Goal: Information Seeking & Learning: Learn about a topic

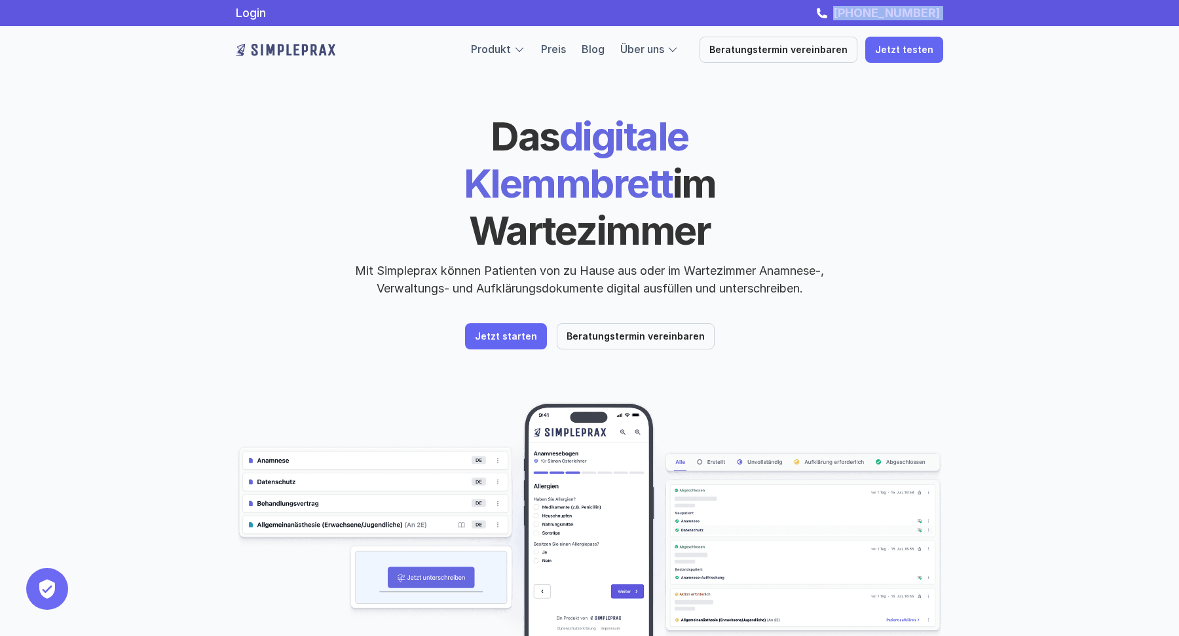
click at [839, 15] on div "Login [PHONE_NUMBER]" at bounding box center [589, 13] width 786 height 14
copy link "[PHONE_NUMBER]"
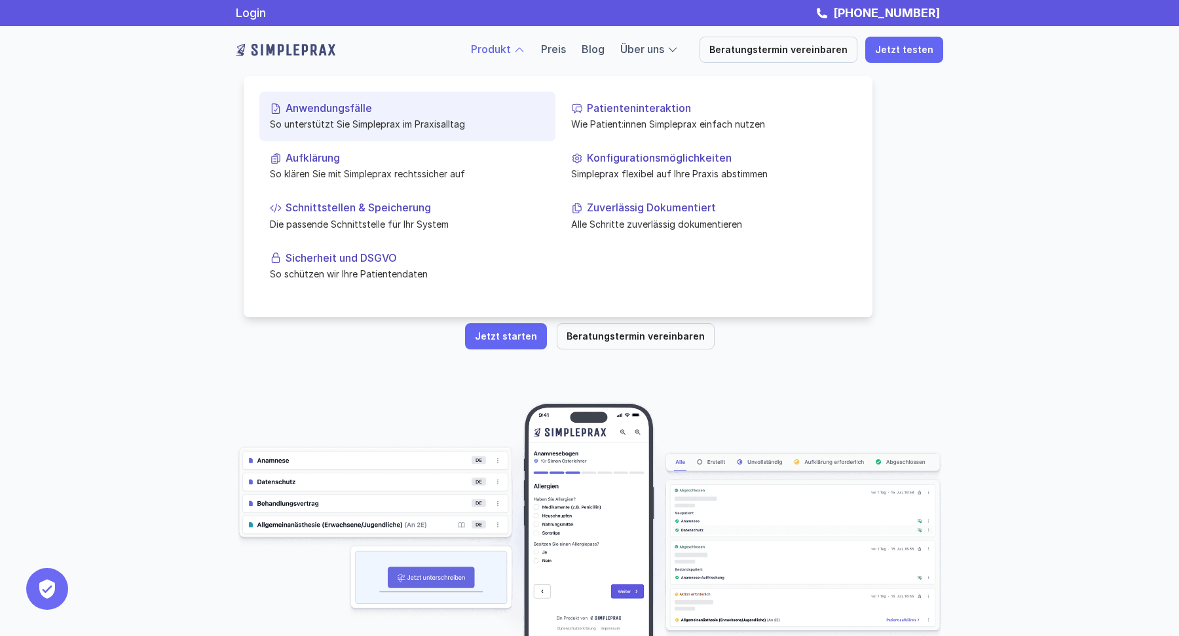
click at [343, 113] on p "Anwendungsfälle" at bounding box center [414, 108] width 259 height 12
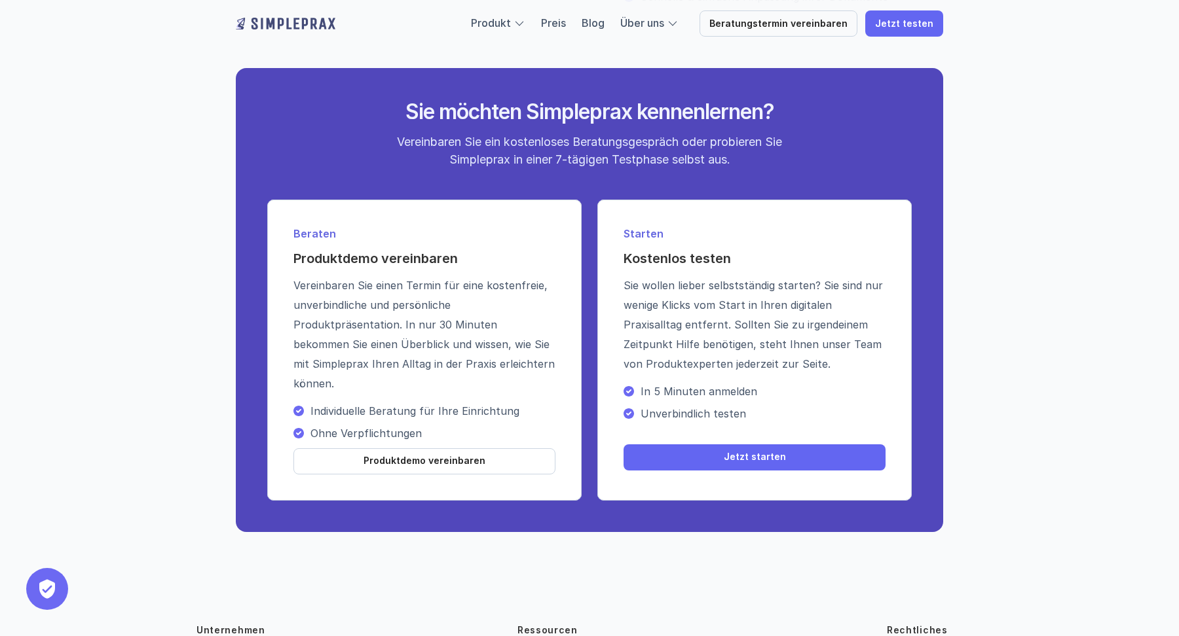
scroll to position [1894, 0]
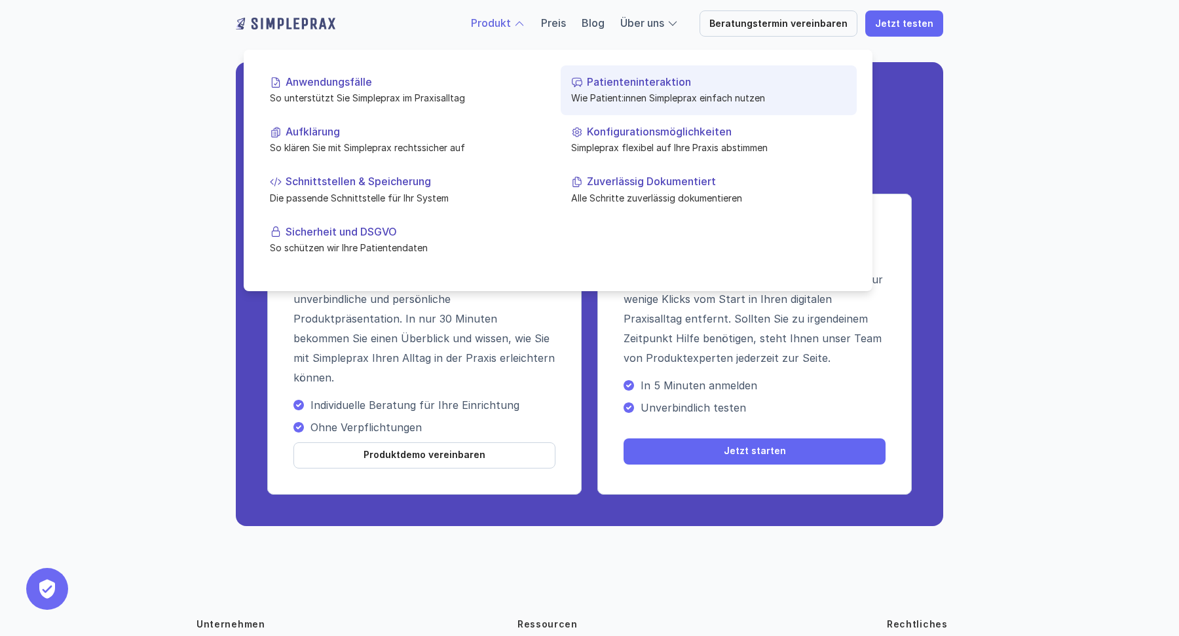
click at [620, 94] on p "Wie Patient:innen Simpleprax einfach nutzen" at bounding box center [708, 98] width 275 height 14
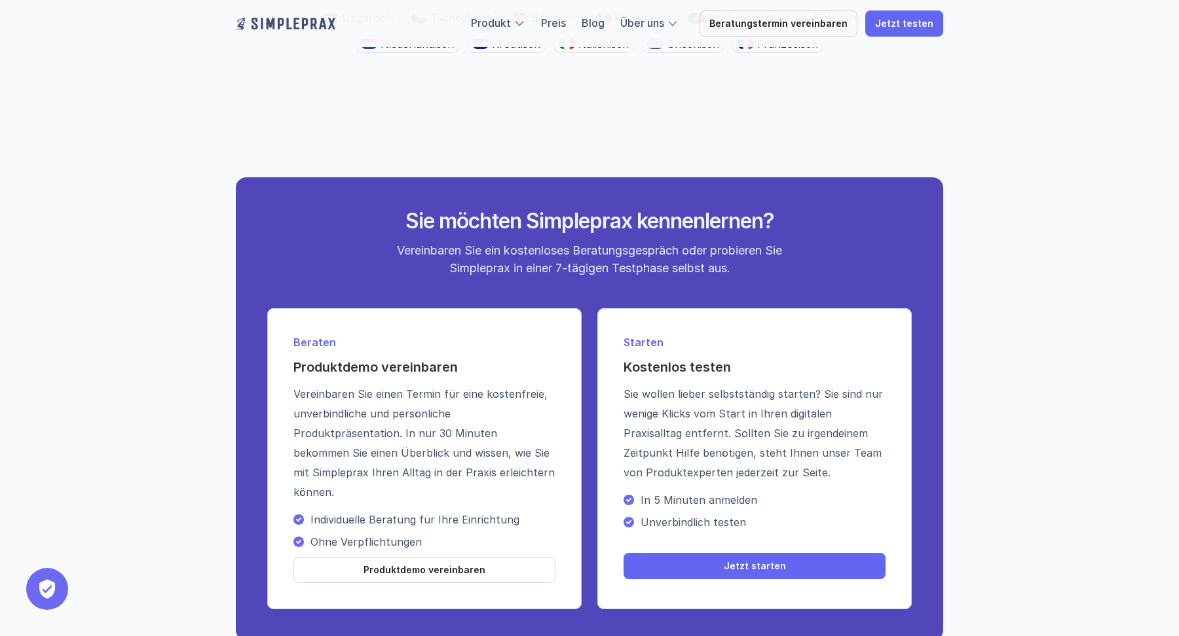
scroll to position [2374, 0]
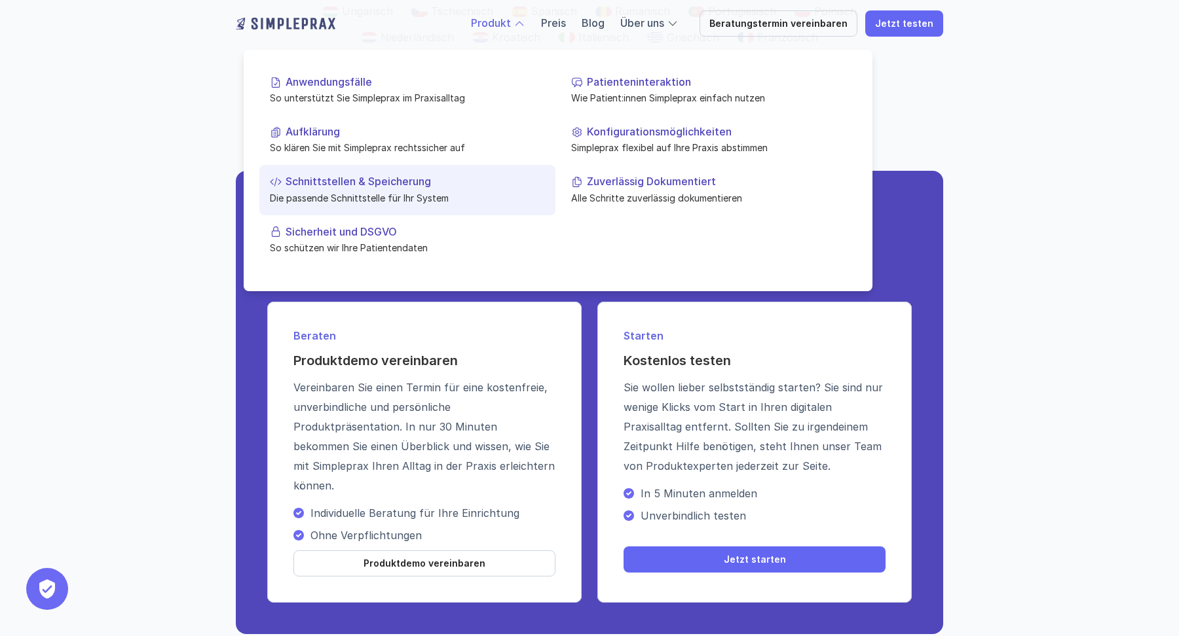
click at [348, 191] on p "Die passende Schnittstelle für Ihr System" at bounding box center [407, 198] width 275 height 14
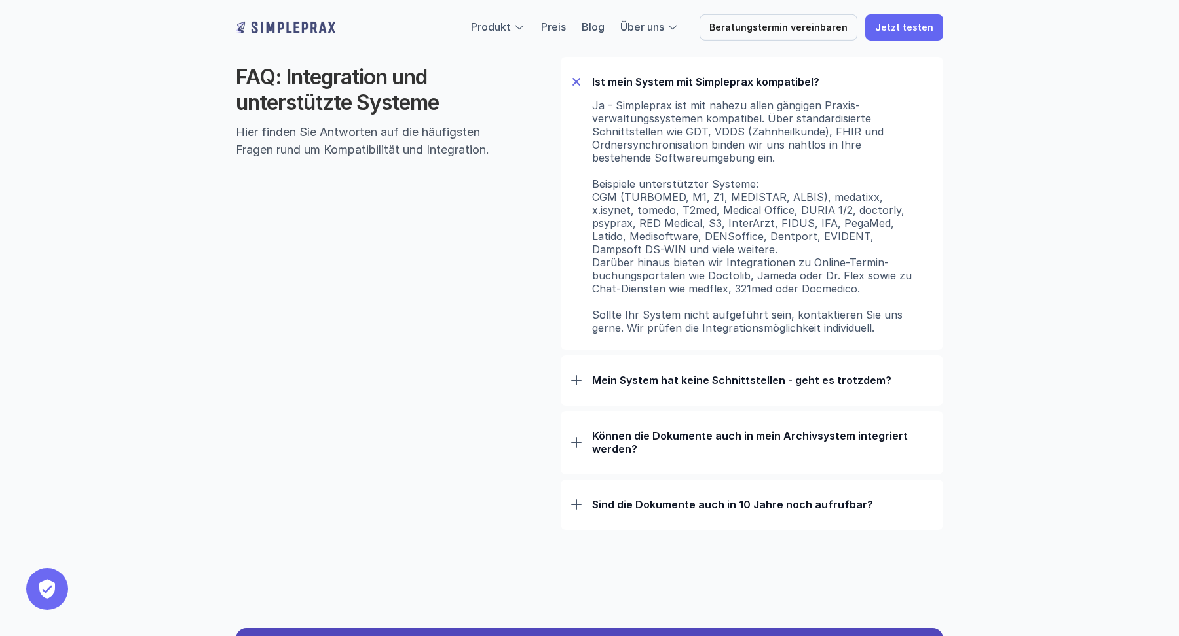
scroll to position [872, 0]
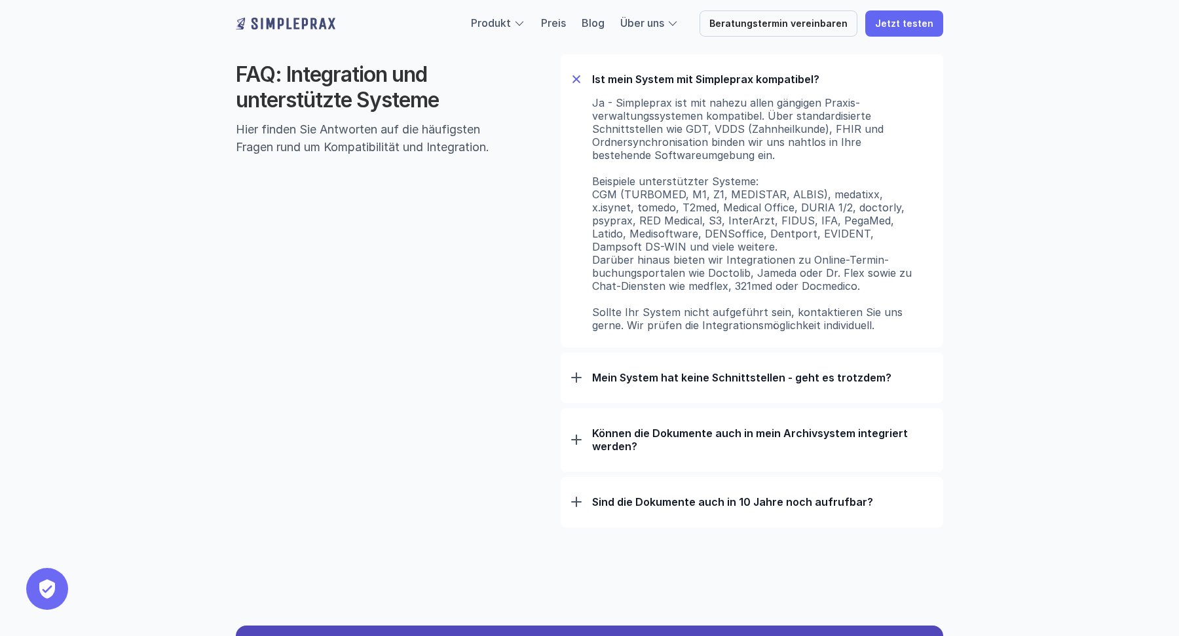
drag, startPoint x: 686, startPoint y: 172, endPoint x: 686, endPoint y: 276, distance: 103.5
click at [686, 275] on p "Ja - Simpleprax ist mit nahezu allen gängigen Praxis­verwaltungs­systemen kompa…" at bounding box center [755, 214] width 327 height 236
click at [686, 276] on p "Ja - Simpleprax ist mit nahezu allen gängigen Praxis­verwaltungs­systemen kompa…" at bounding box center [755, 214] width 327 height 236
click at [623, 86] on div "Ist mein System mit Simpleprax kompatibel?" at bounding box center [751, 79] width 361 height 34
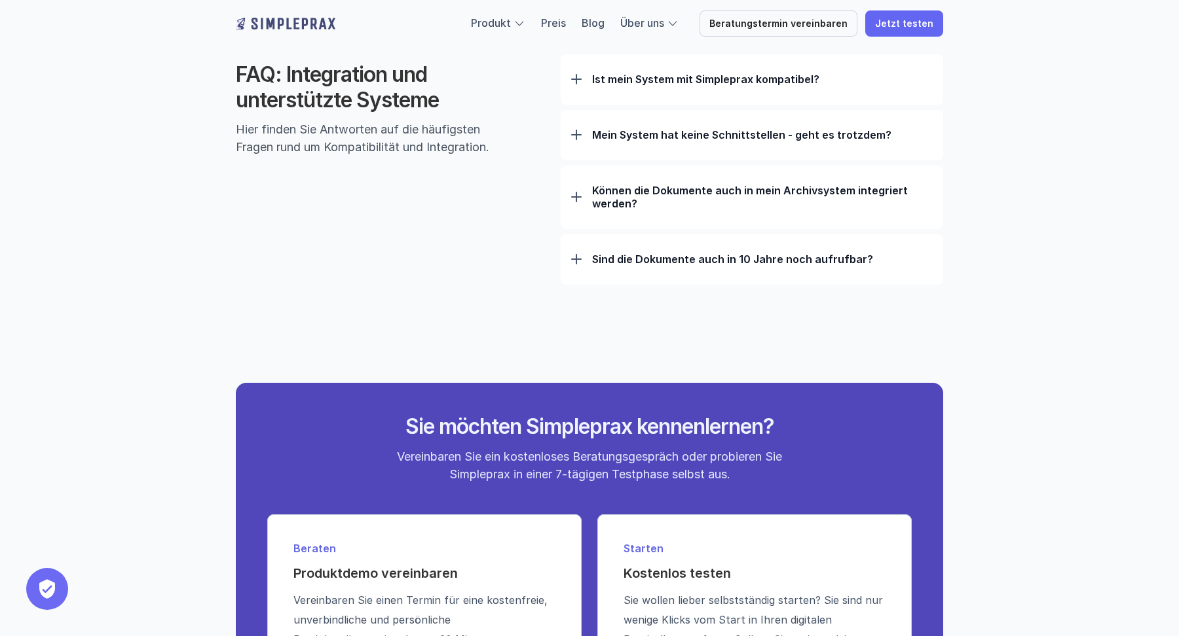
click at [623, 81] on p "Ist mein System mit Simpleprax kompatibel?" at bounding box center [762, 79] width 340 height 13
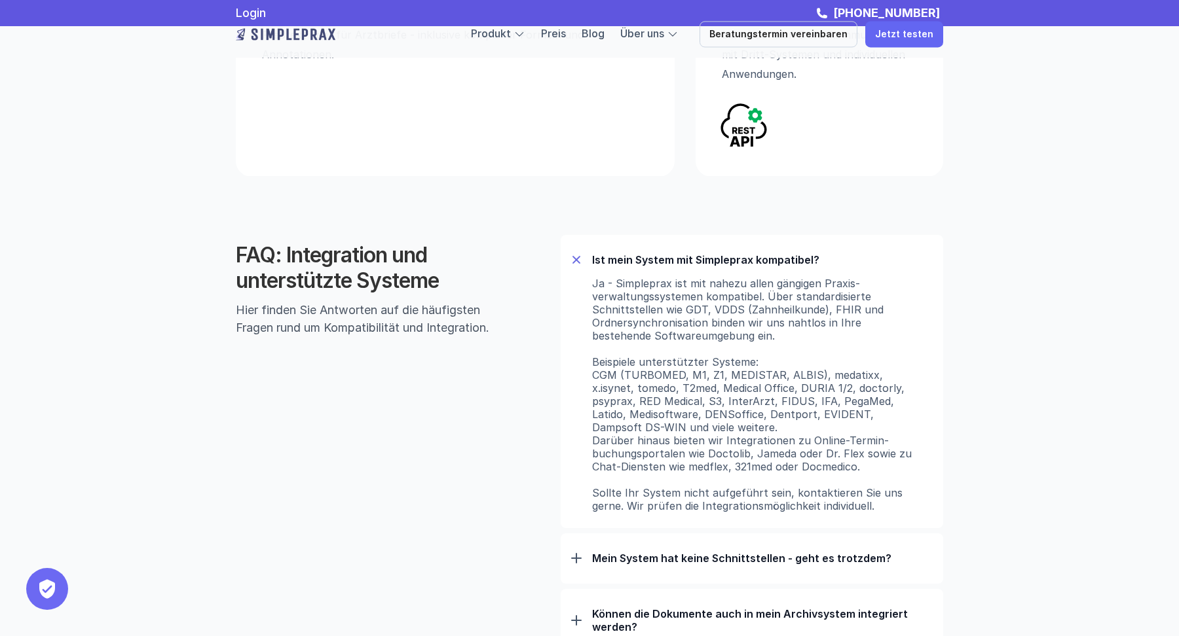
scroll to position [0, 0]
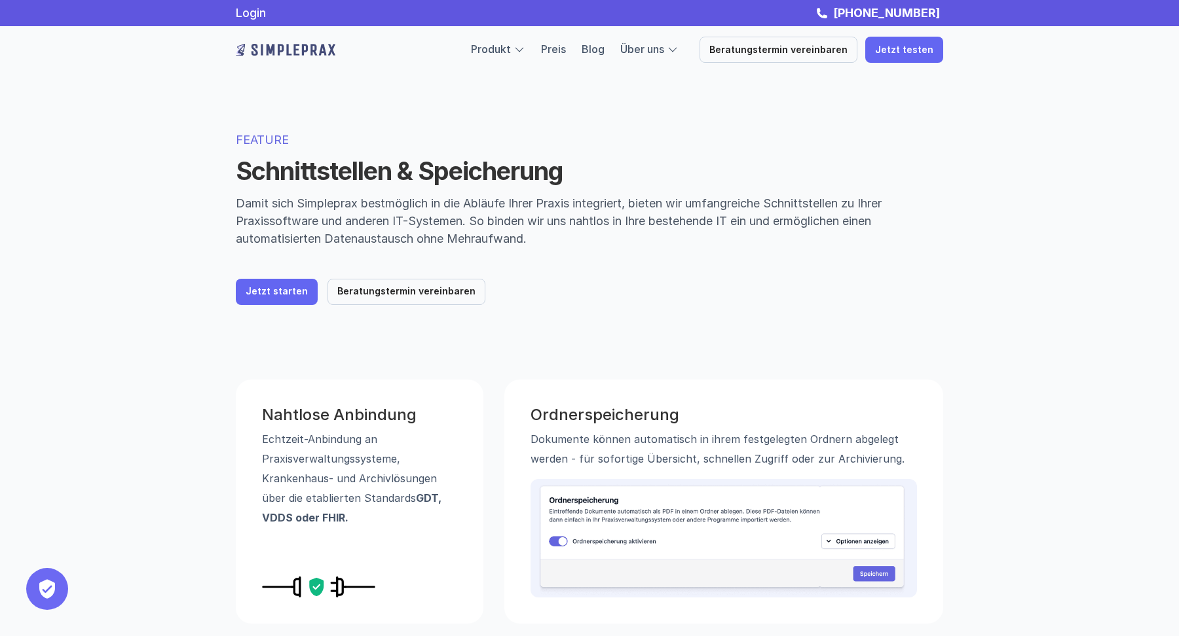
click at [961, 437] on div "Nahtlose Anbindung Echtzeit-Anbindung an Praxisverwaltungssysteme, Krankenhaus-…" at bounding box center [589, 494] width 786 height 260
drag, startPoint x: 389, startPoint y: 428, endPoint x: 389, endPoint y: 528, distance: 99.5
click at [389, 528] on div "Nahtlose Anbindung Echtzeit-Anbindung an Praxisverwaltungssysteme, Krankenhaus-…" at bounding box center [360, 502] width 248 height 244
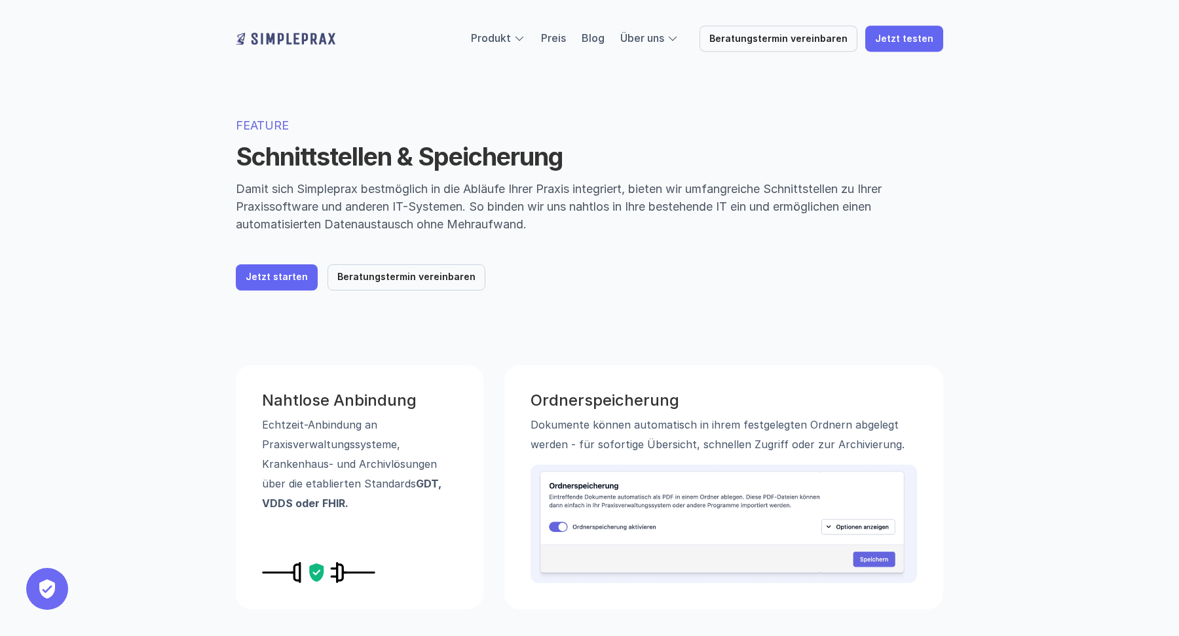
scroll to position [16, 0]
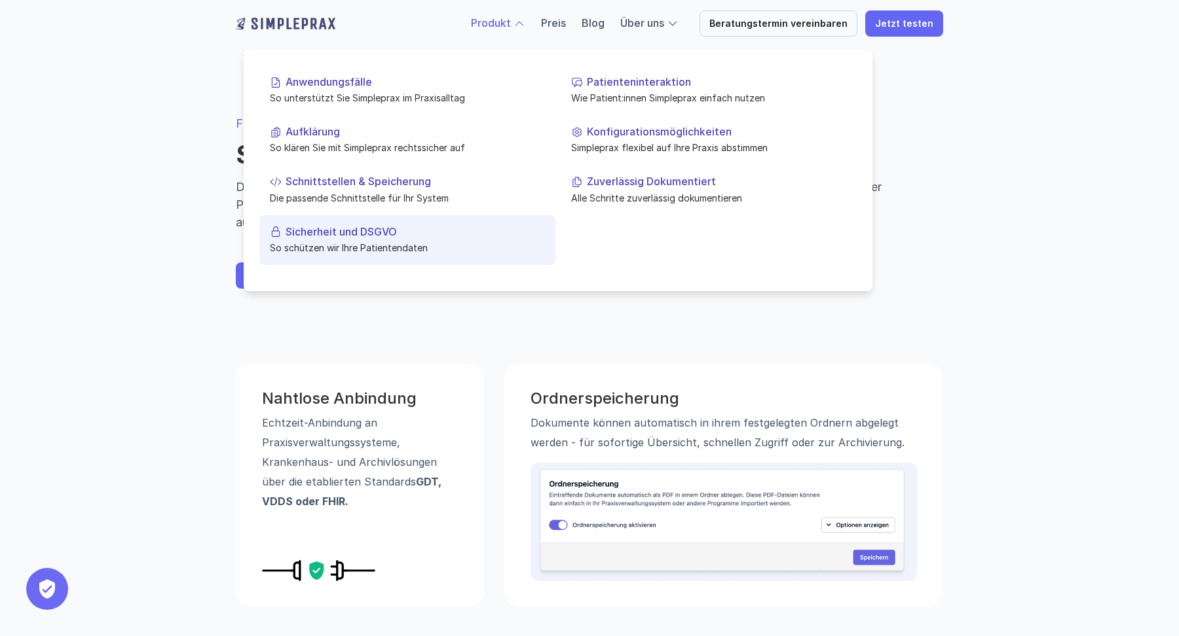
click at [385, 238] on link "Sicherheit und DSGVO So schützen wir Ihre Patientendaten" at bounding box center [407, 240] width 296 height 50
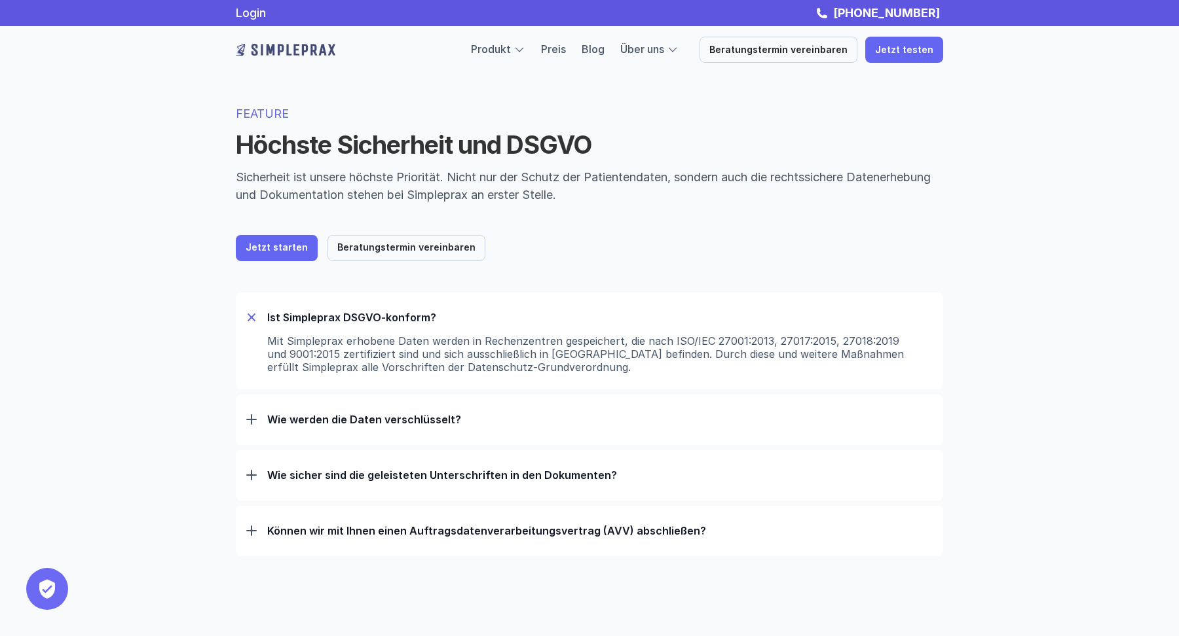
click at [354, 323] on p "Ist Simpleprax DSGVO-konform?" at bounding box center [599, 317] width 665 height 13
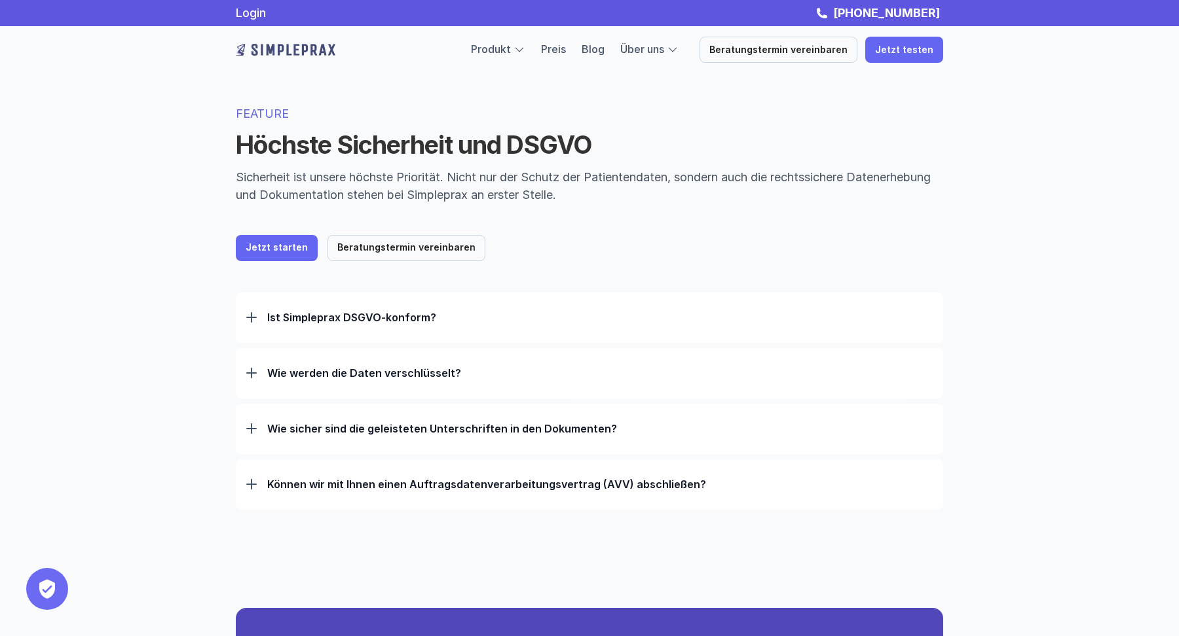
click at [348, 312] on p "Ist Simpleprax DSGVO-konform?" at bounding box center [599, 317] width 665 height 13
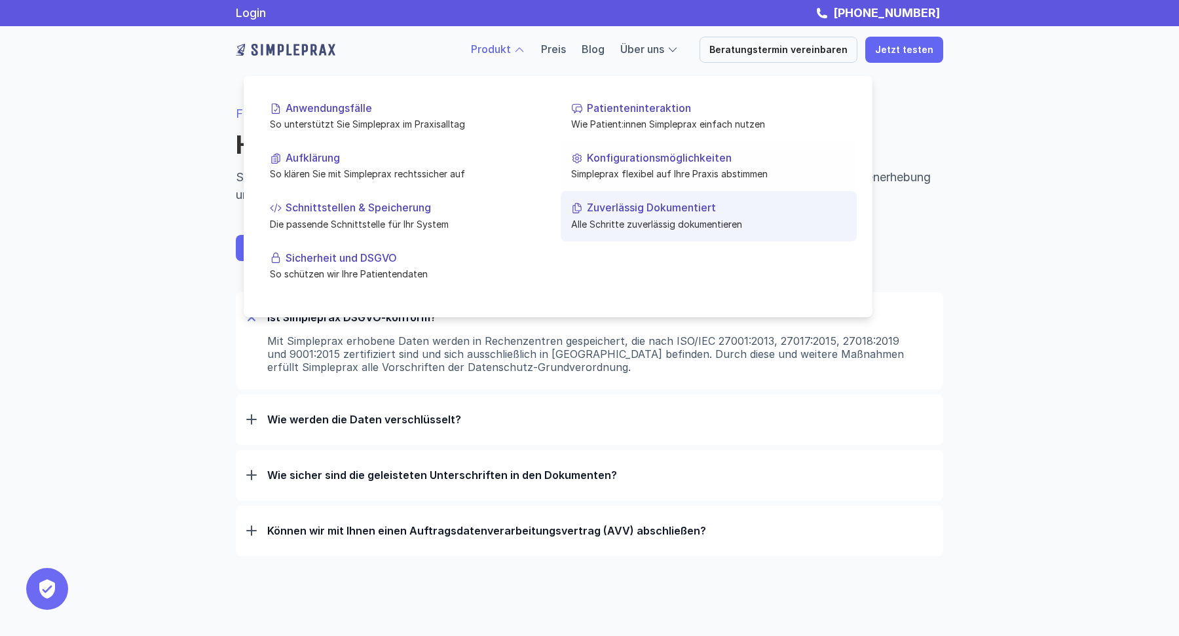
click at [644, 212] on p "Zuverlässig Dokumentiert" at bounding box center [716, 208] width 259 height 12
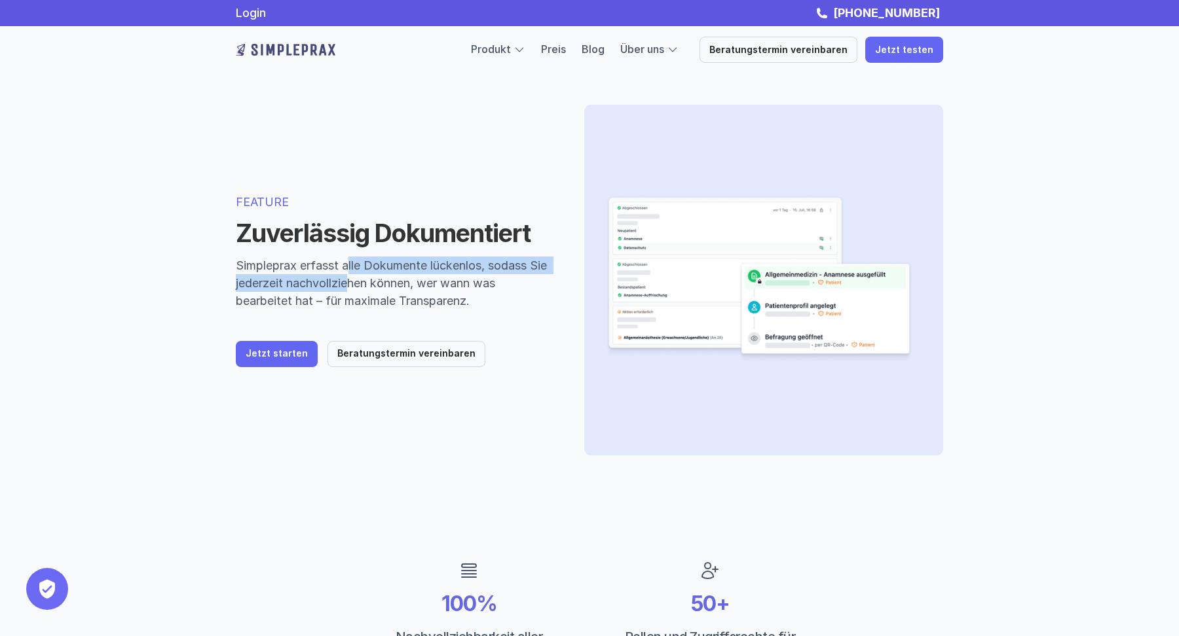
drag, startPoint x: 347, startPoint y: 262, endPoint x: 347, endPoint y: 291, distance: 28.8
click at [347, 291] on p "Simpleprax erfasst alle Dokumente lückenlos, sodass Sie jederzeit nachvollziehe…" at bounding box center [394, 283] width 317 height 53
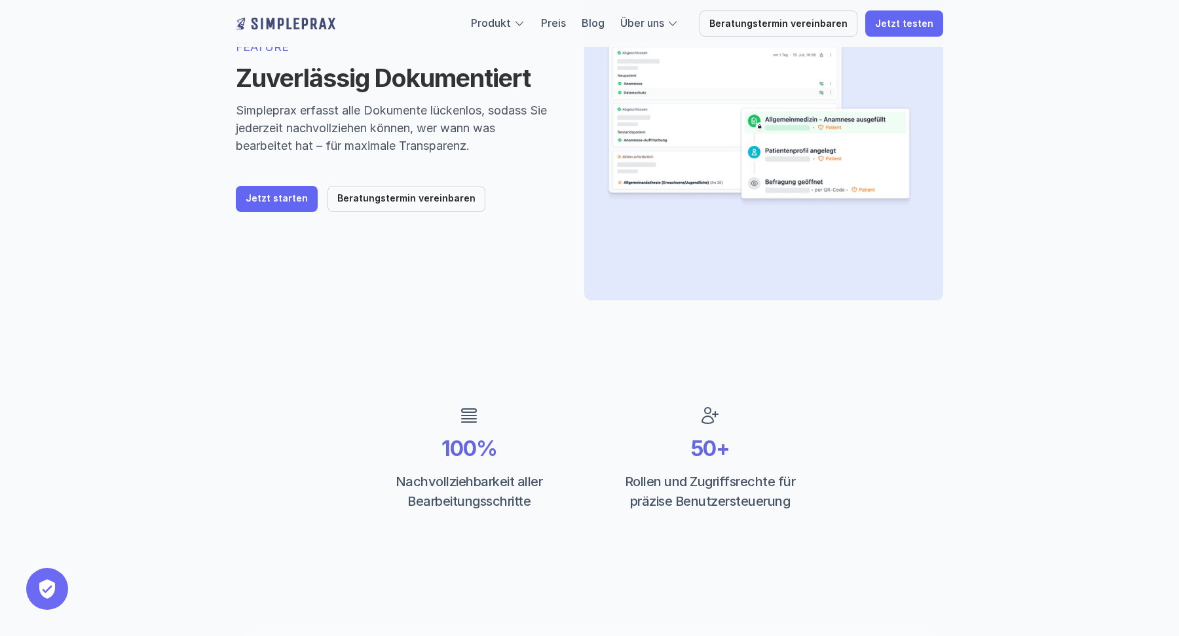
scroll to position [435, 0]
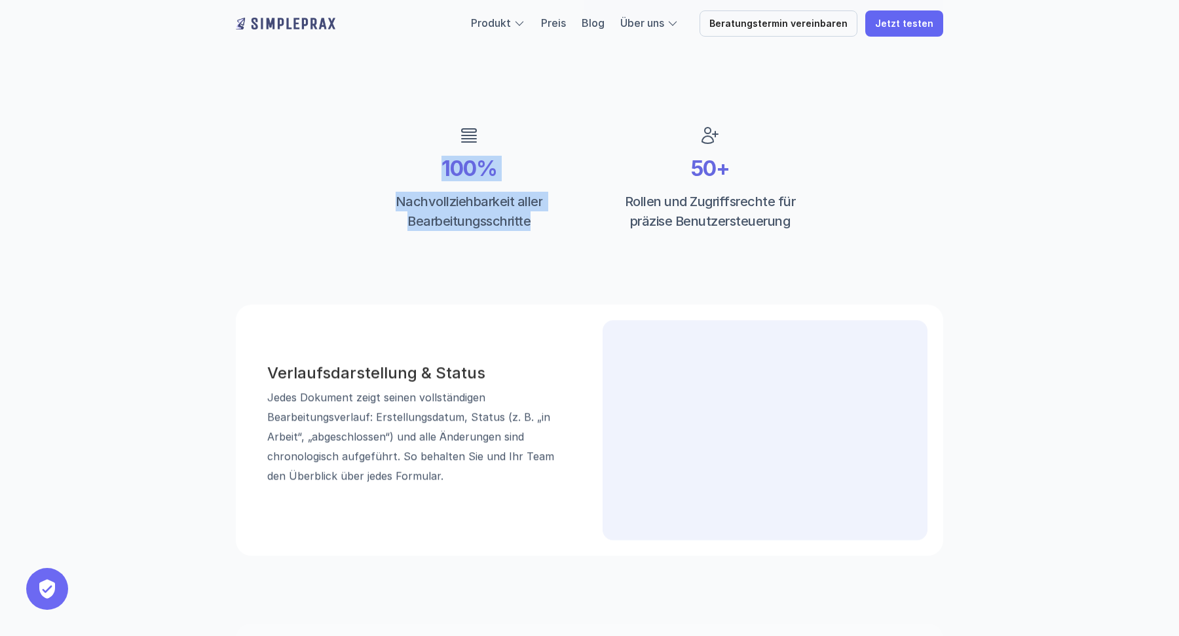
drag, startPoint x: 428, startPoint y: 179, endPoint x: 428, endPoint y: 237, distance: 58.3
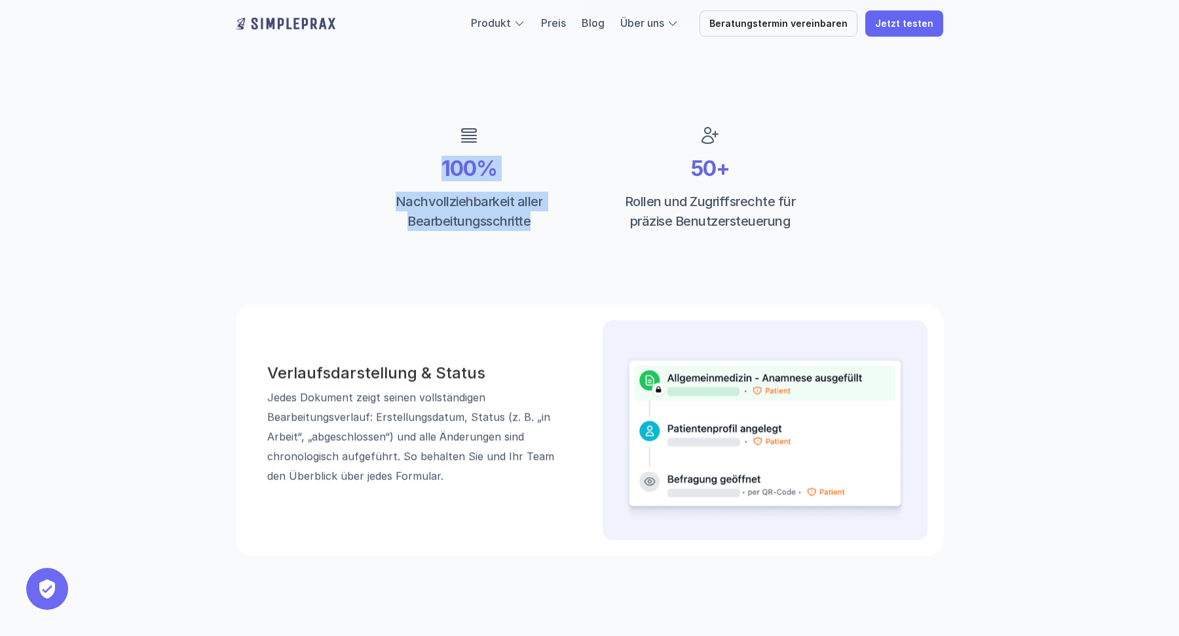
click at [428, 237] on div "100% Nachvollziehbarkeit aller Bearbeitungsschritte" at bounding box center [468, 178] width 225 height 119
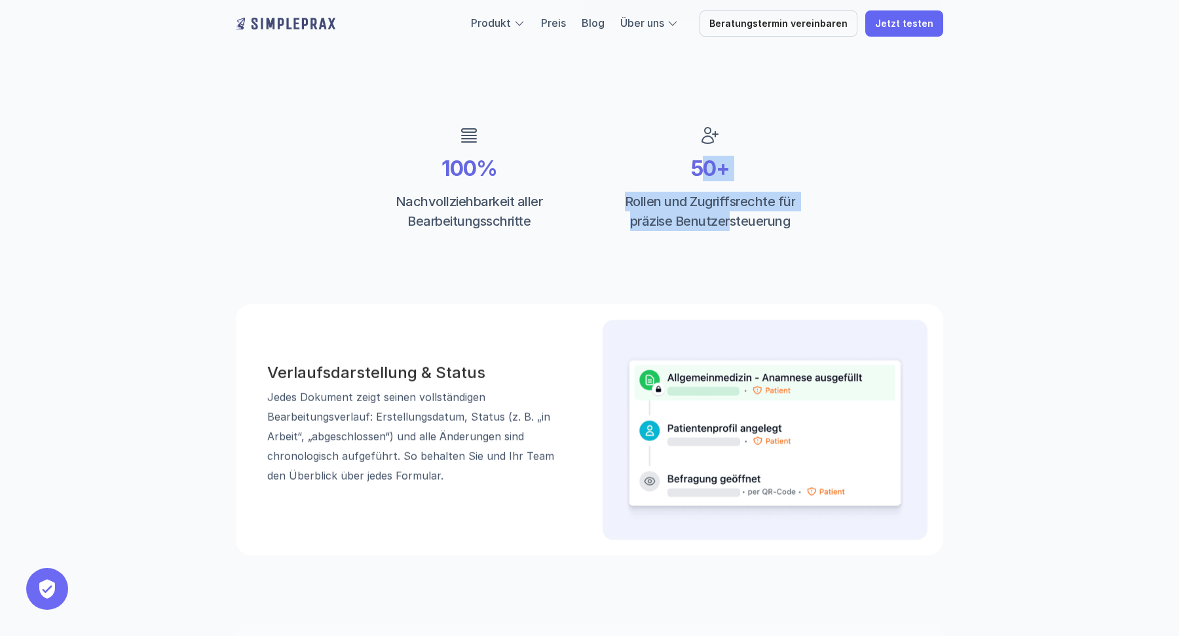
drag, startPoint x: 729, startPoint y: 221, endPoint x: 697, endPoint y: 178, distance: 54.2
click at [697, 178] on div "50+ Rollen und Zugriffsrechte für präzise Benutzersteuerung" at bounding box center [709, 178] width 225 height 119
click at [697, 178] on p "50+" at bounding box center [709, 168] width 173 height 25
drag, startPoint x: 692, startPoint y: 172, endPoint x: 788, endPoint y: 244, distance: 119.7
click at [788, 244] on div "100% Nachvollziehbarkeit aller Bearbeitungsschritte 50+ Rollen und Zugriffsrech…" at bounding box center [589, 178] width 786 height 198
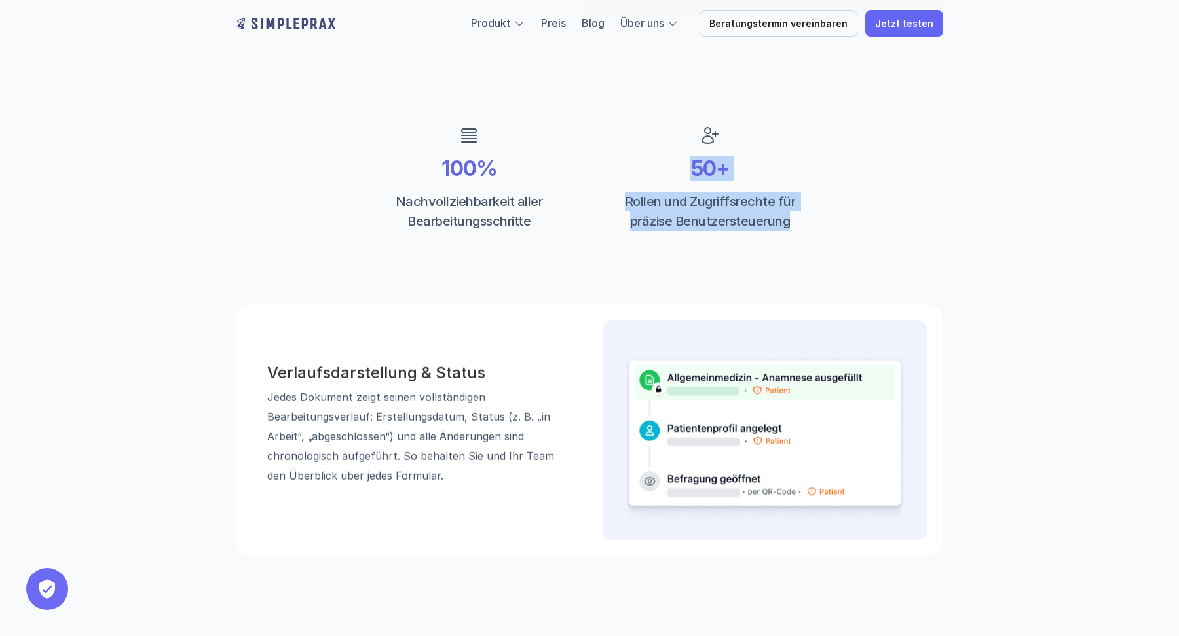
click at [788, 244] on div "100% Nachvollziehbarkeit aller Bearbeitungsschritte 50+ Rollen und Zugriffsrech…" at bounding box center [589, 178] width 786 height 198
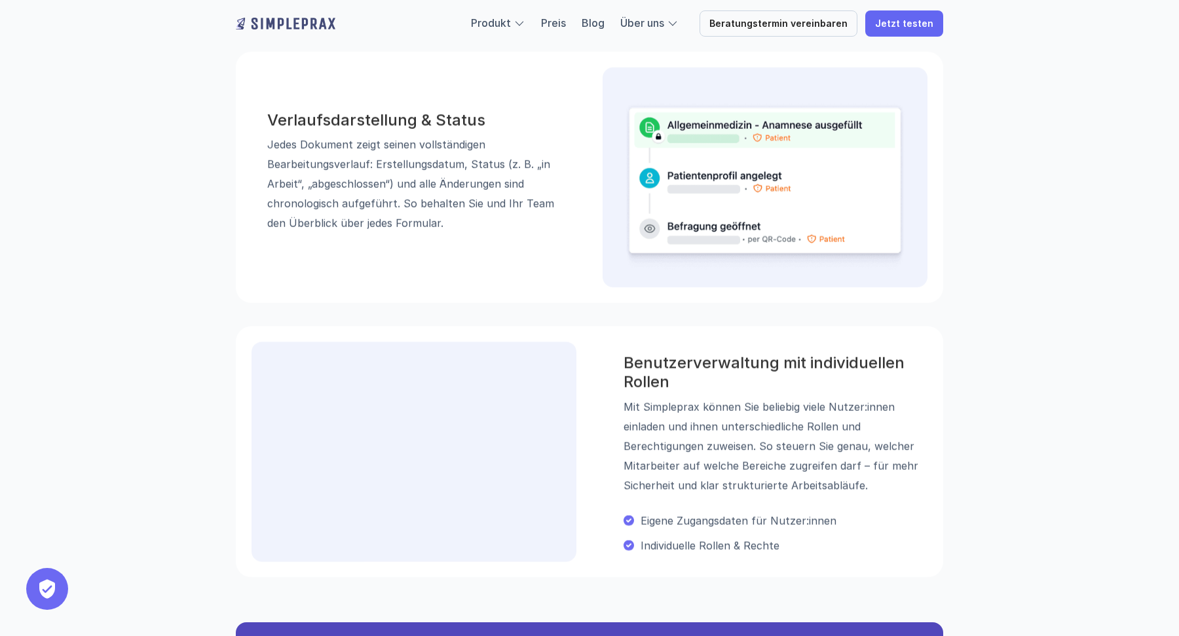
scroll to position [717, 0]
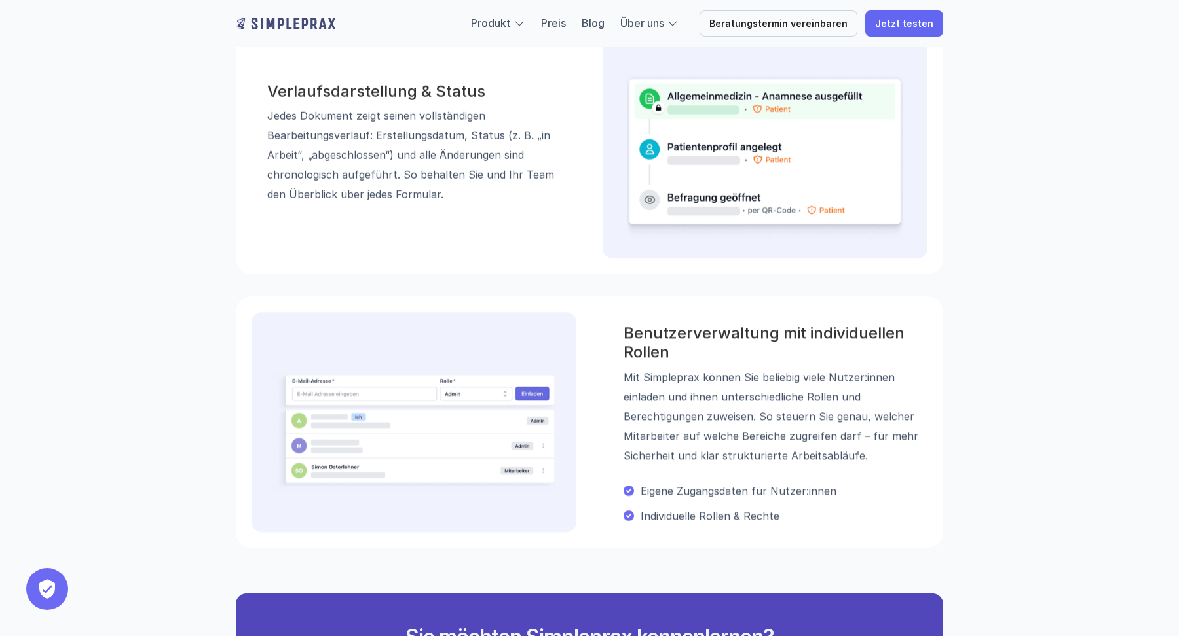
click at [785, 196] on img at bounding box center [764, 159] width 283 height 199
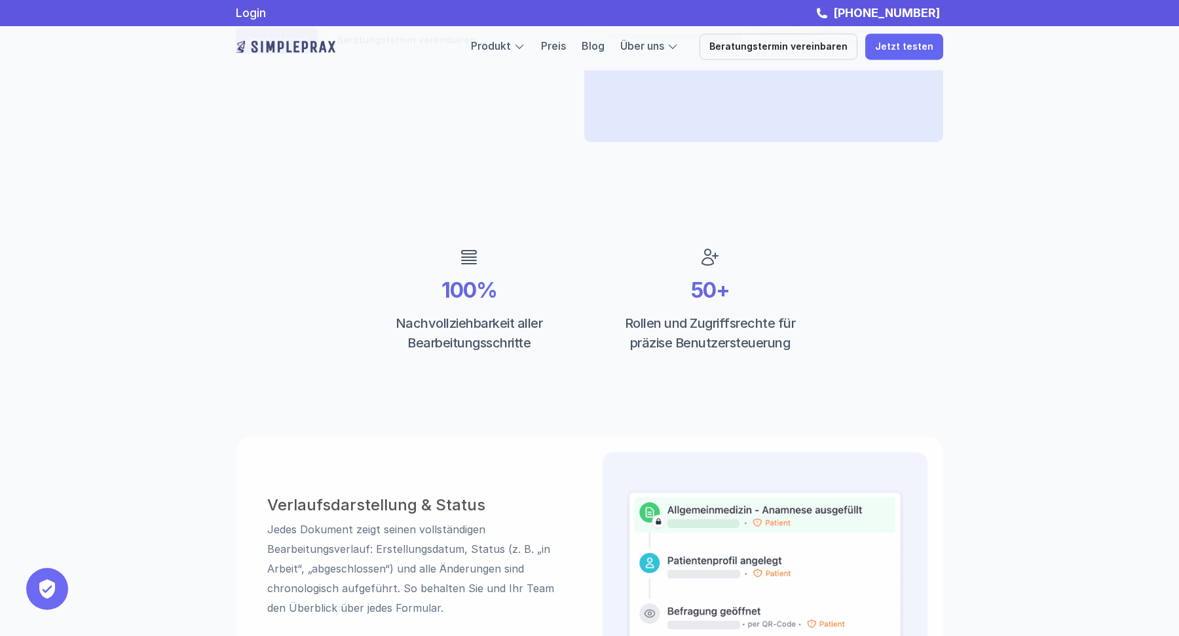
scroll to position [128, 0]
